Goal: Navigation & Orientation: Find specific page/section

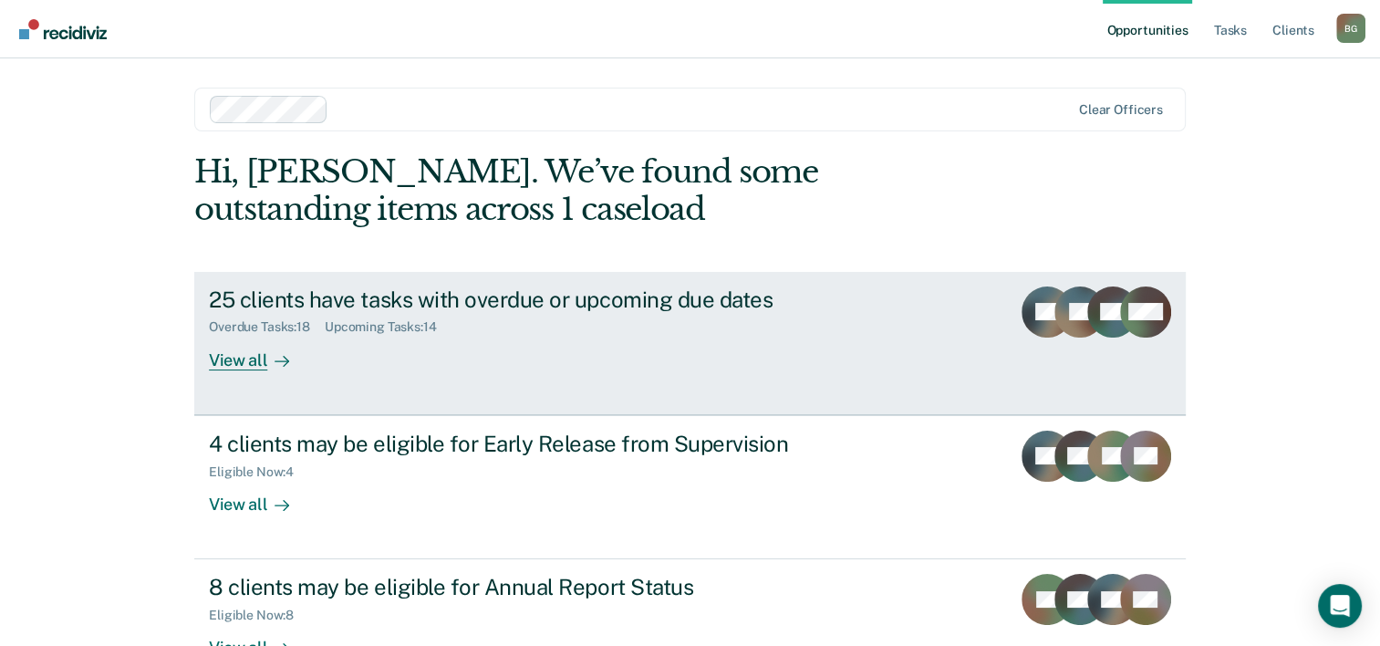
click at [251, 362] on div "View all" at bounding box center [260, 353] width 102 height 36
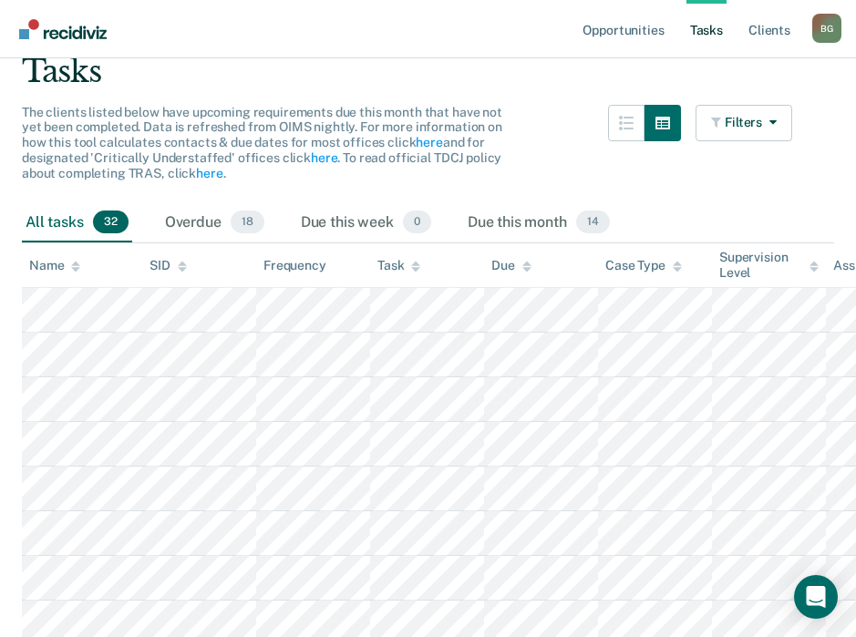
scroll to position [182, 0]
